Goal: Navigation & Orientation: Find specific page/section

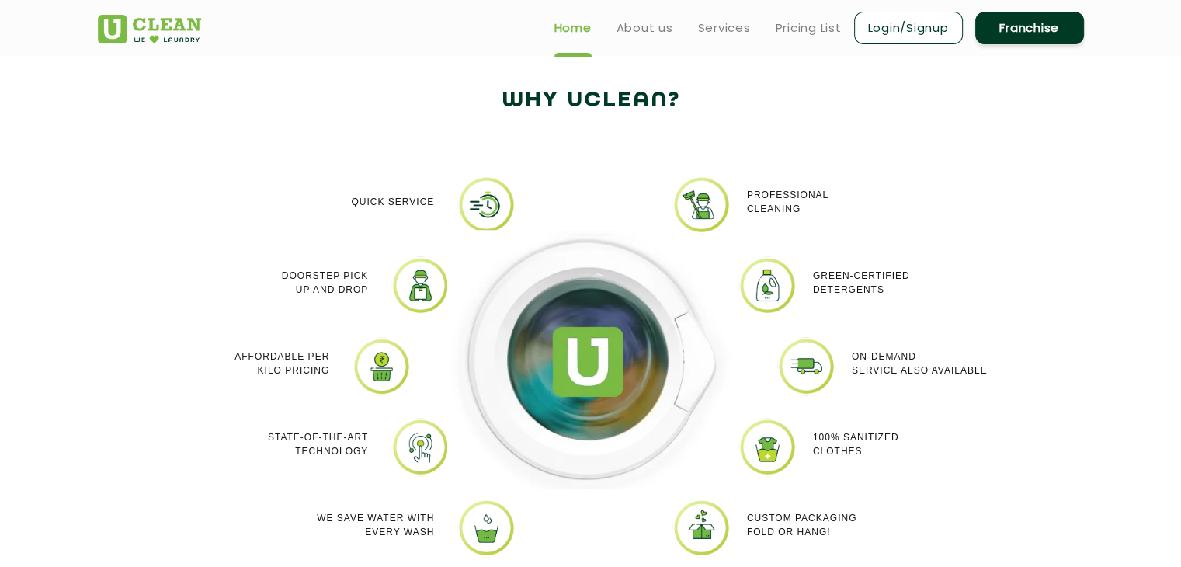
scroll to position [1242, 0]
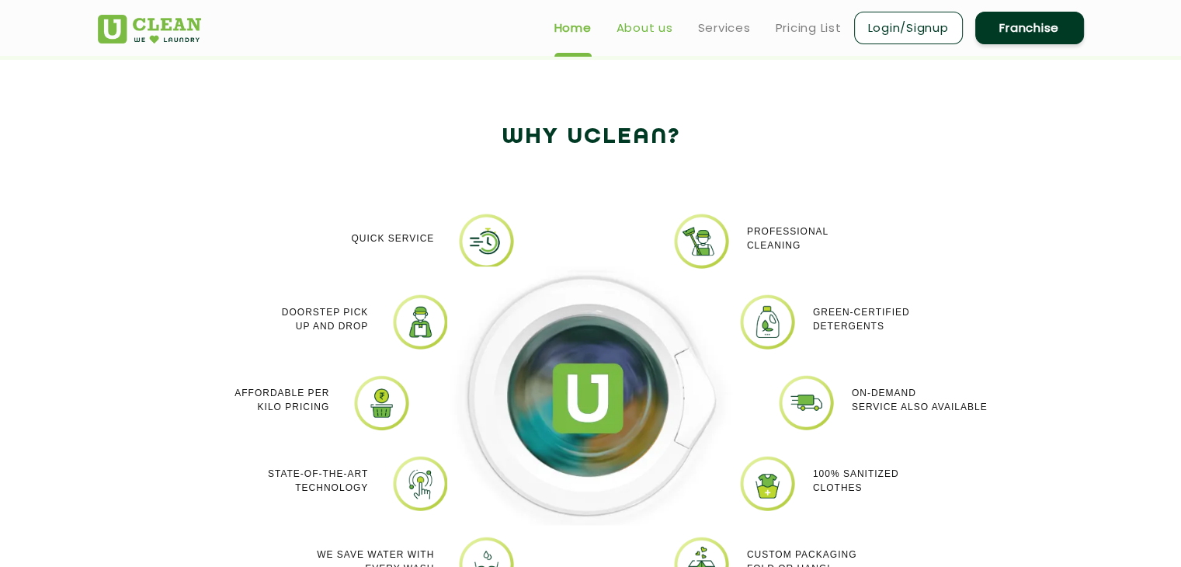
drag, startPoint x: 661, startPoint y: 29, endPoint x: 654, endPoint y: 35, distance: 9.3
click at [661, 29] on link "About us" at bounding box center [644, 28] width 57 height 19
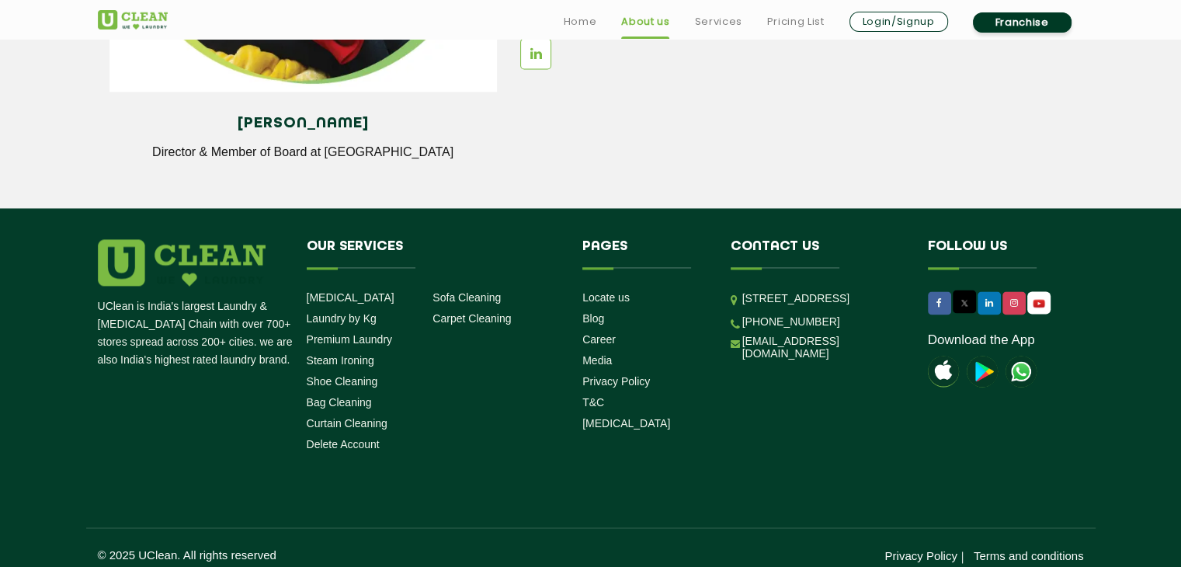
scroll to position [2210, 0]
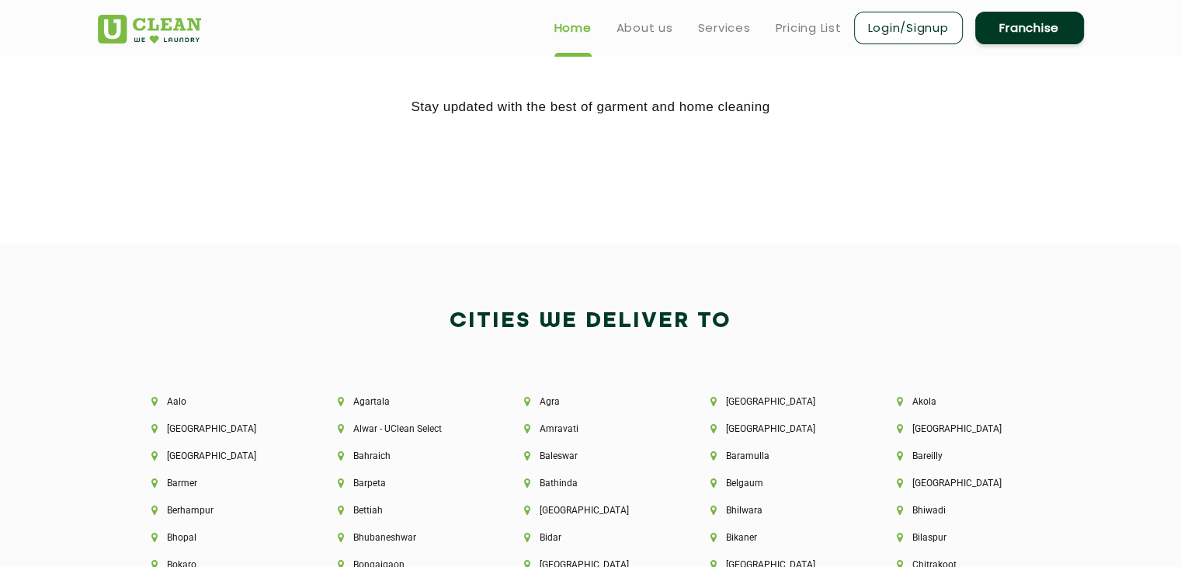
scroll to position [3337, 0]
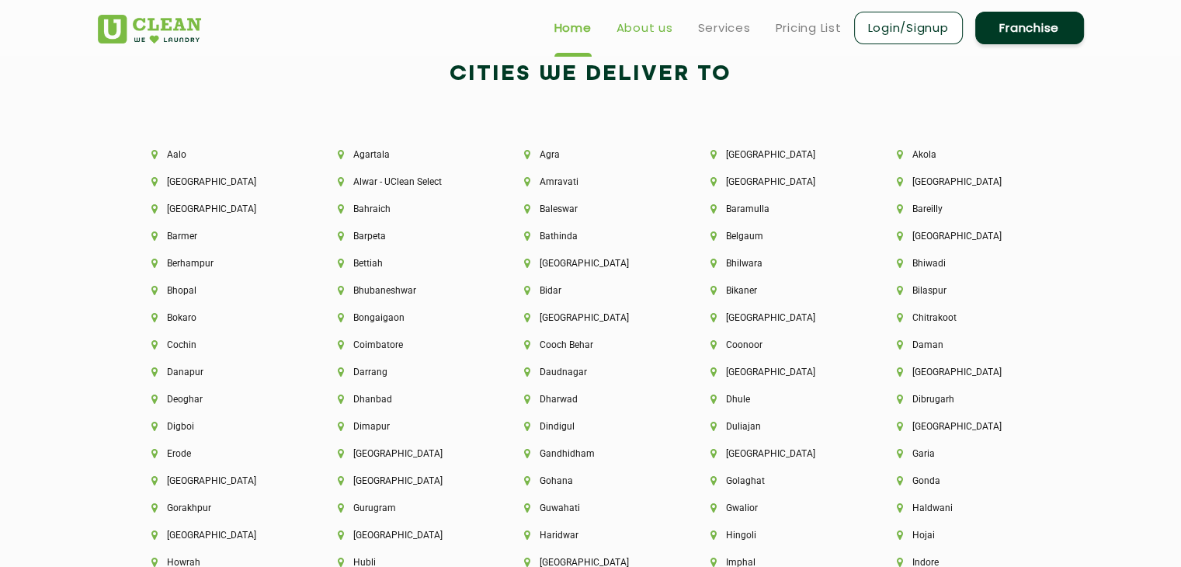
click at [652, 25] on link "About us" at bounding box center [644, 28] width 57 height 19
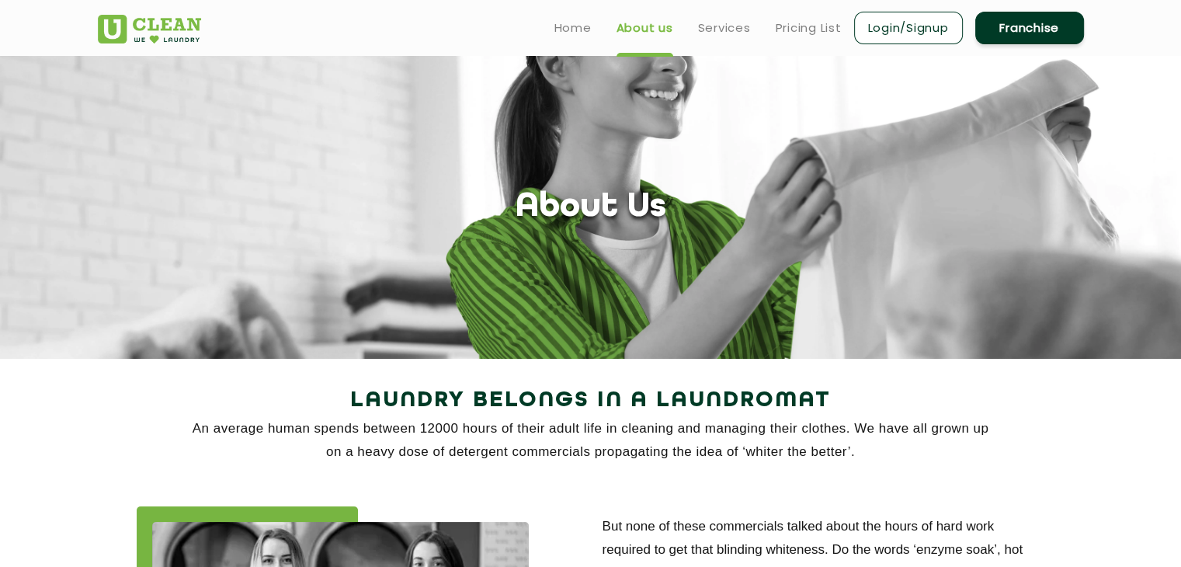
click at [1007, 19] on link "Franchise" at bounding box center [1029, 28] width 109 height 33
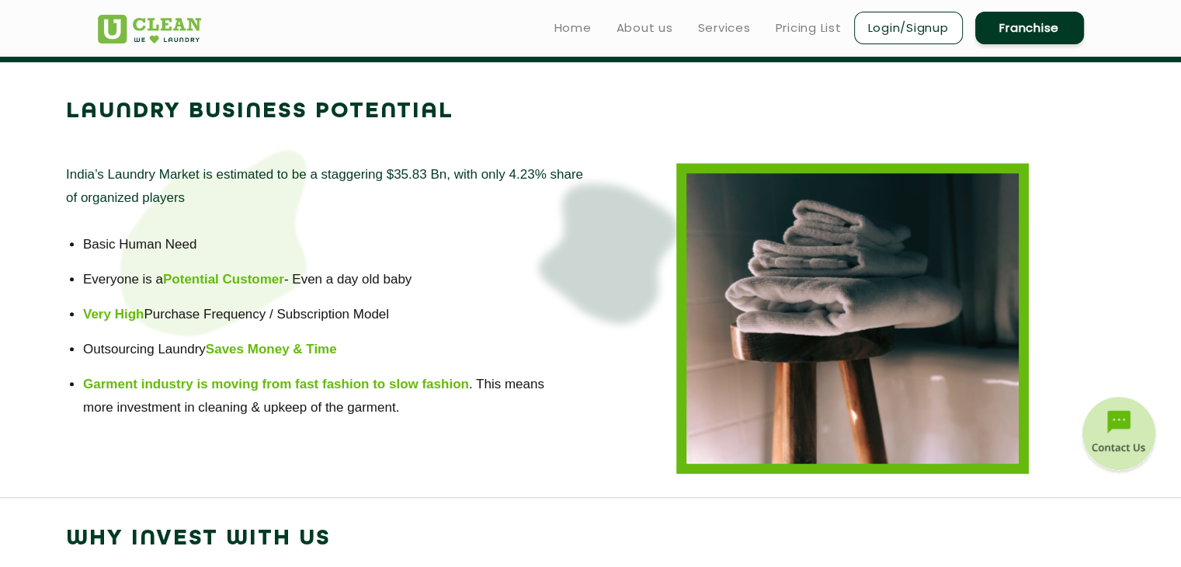
scroll to position [1009, 0]
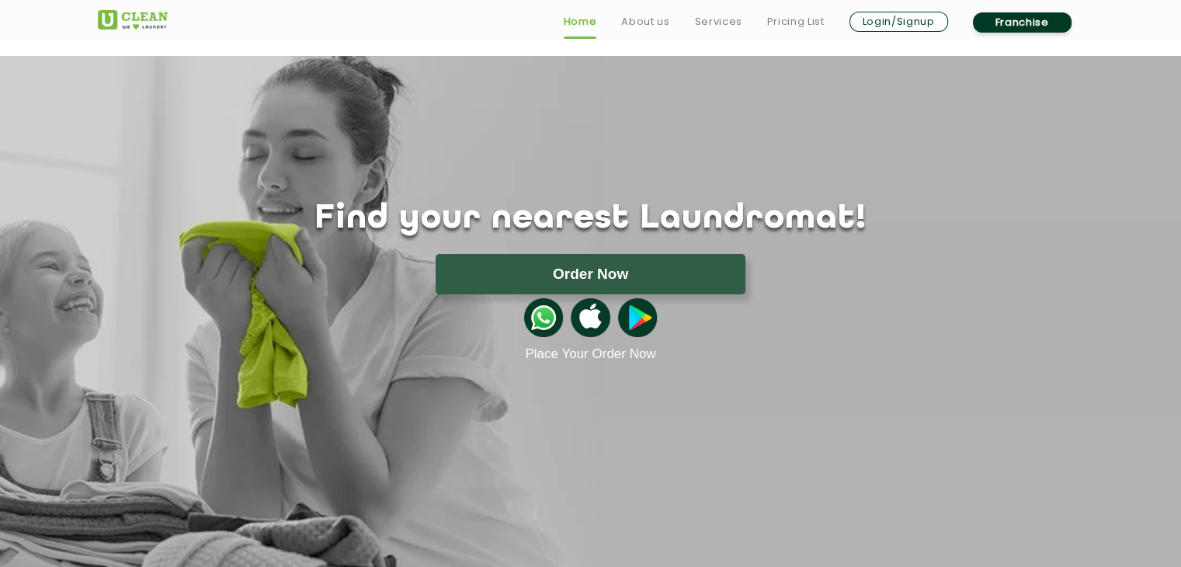
scroll to position [990, 0]
